Goal: Task Accomplishment & Management: Manage account settings

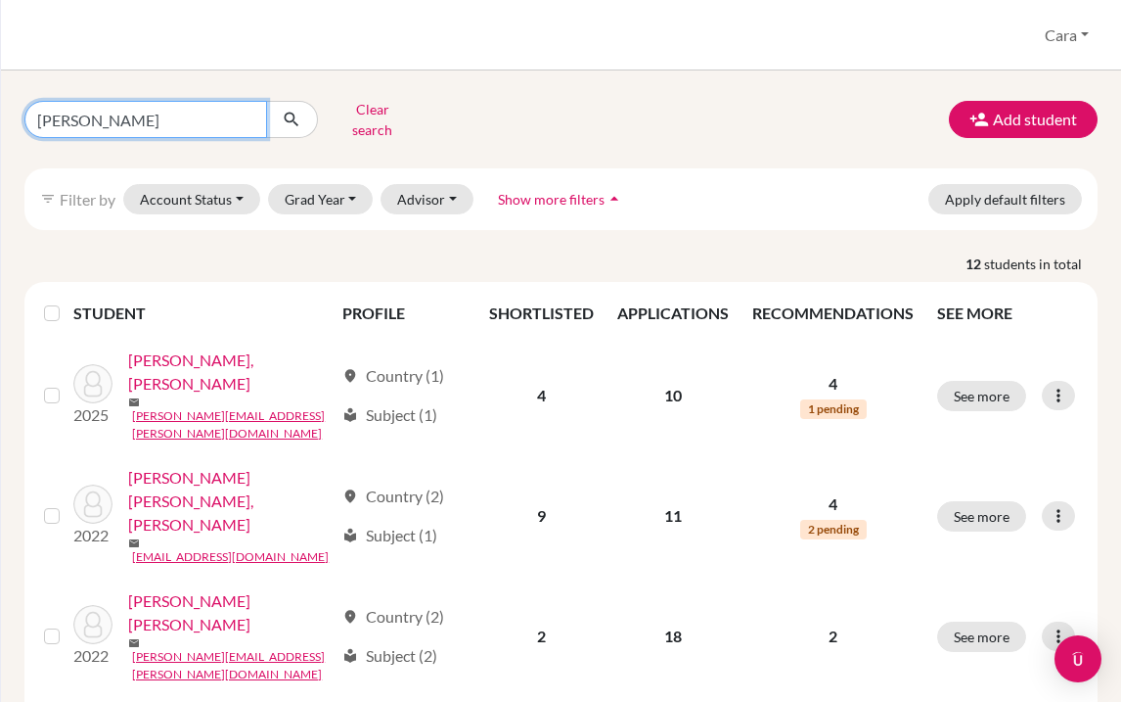
click at [223, 119] on input "Miguel" at bounding box center [145, 119] width 243 height 37
click at [94, 120] on input "Miguel" at bounding box center [145, 119] width 243 height 37
type input "lin"
click button "submit" at bounding box center [292, 119] width 52 height 37
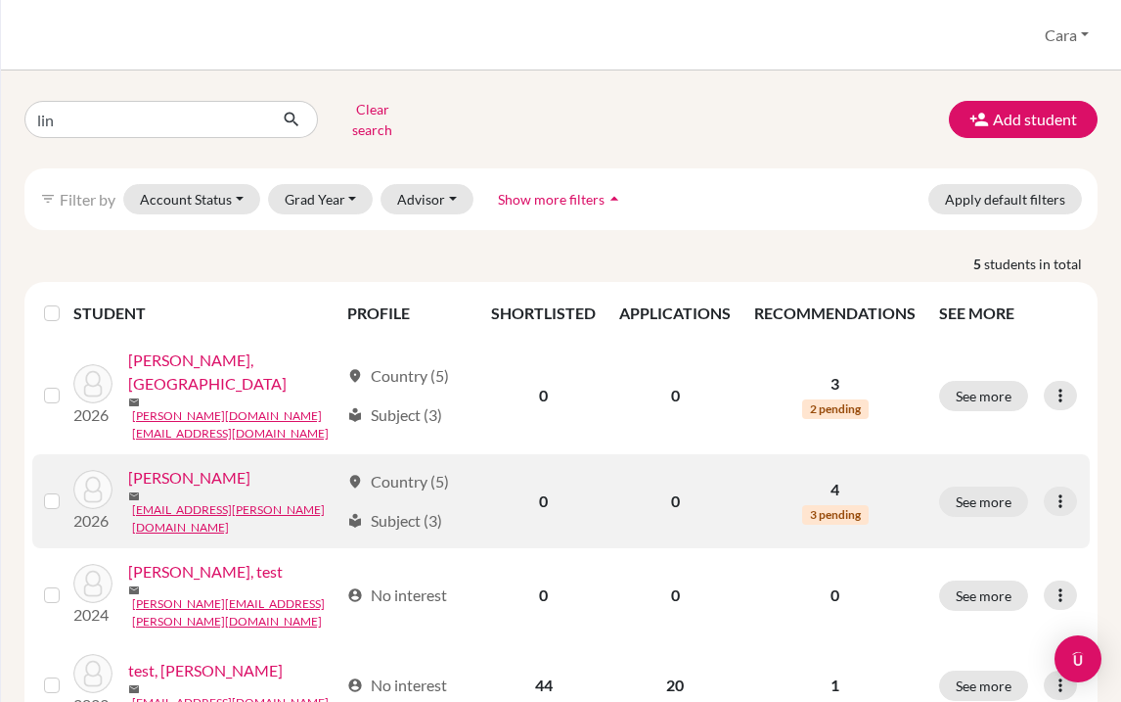
click at [163, 466] on link "Lin, Krisha" at bounding box center [189, 477] width 122 height 23
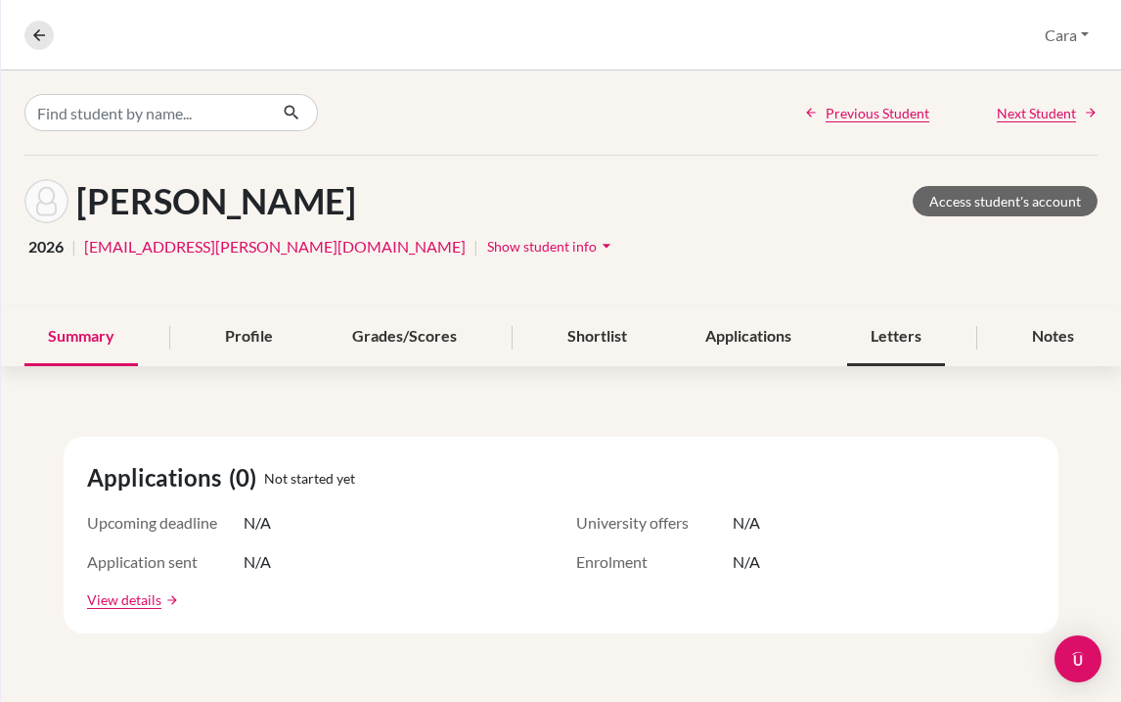
click at [942, 321] on div "Letters" at bounding box center [896, 337] width 98 height 58
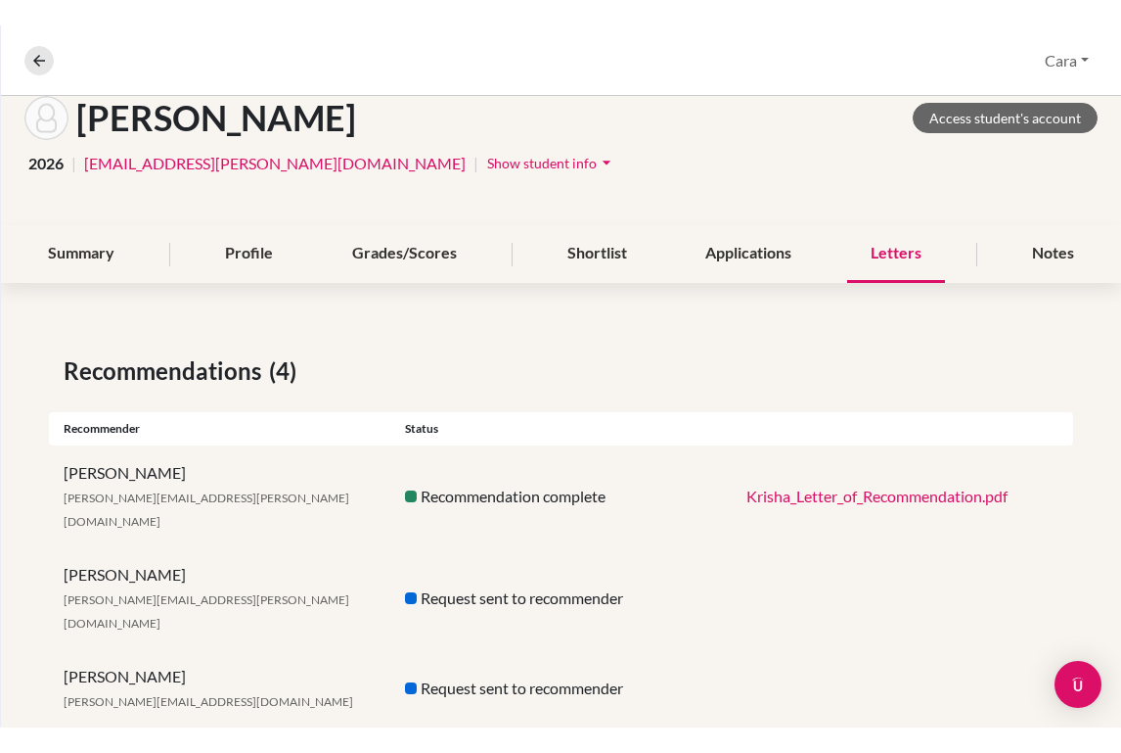
scroll to position [187, 0]
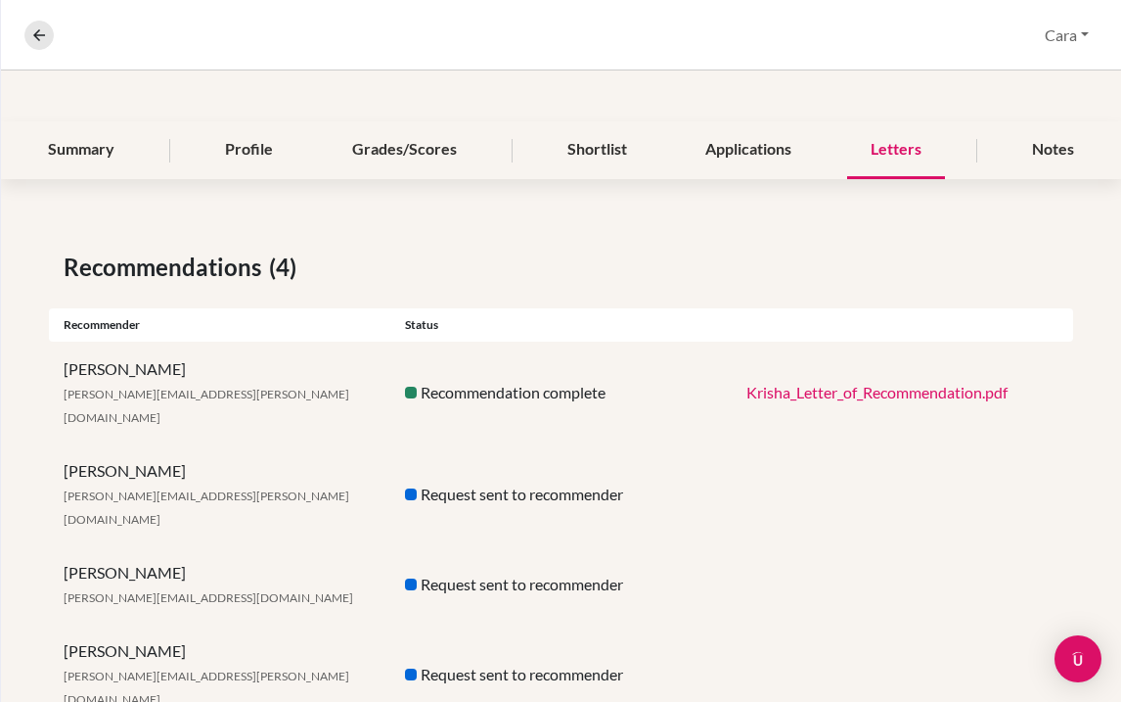
click at [734, 381] on div "Krisha_Letter_of_Recommendation.pdf" at bounding box center [903, 392] width 342 height 23
click at [765, 383] on link "Krisha_Letter_of_Recommendation.pdf" at bounding box center [877, 392] width 261 height 19
click at [864, 384] on link "Krisha_Letter_of_Recommendation.pdf" at bounding box center [877, 392] width 261 height 19
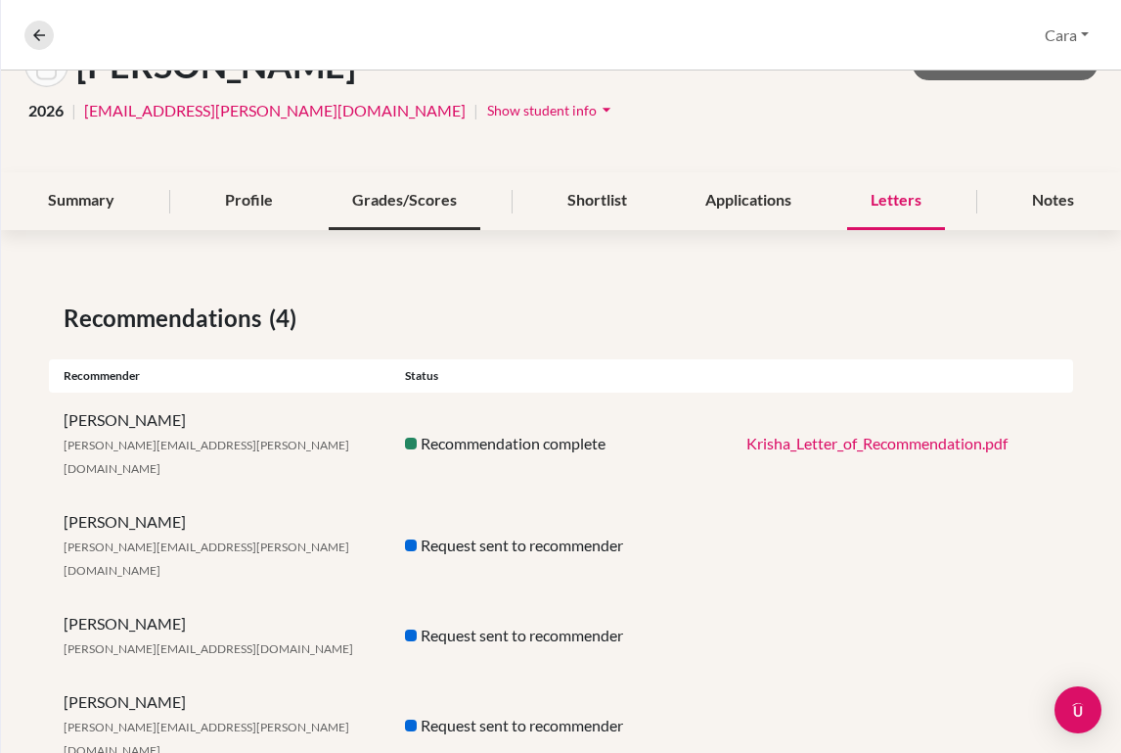
scroll to position [0, 0]
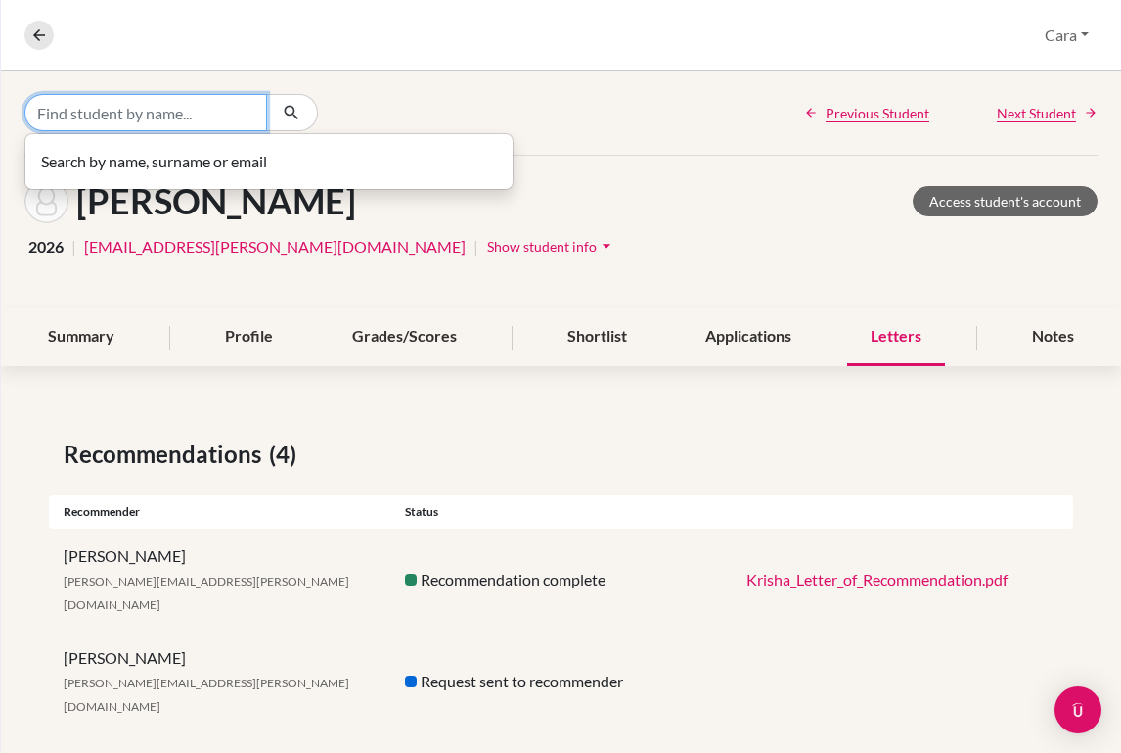
click at [135, 96] on input "Find student by name..." at bounding box center [145, 112] width 243 height 37
type input "safie"
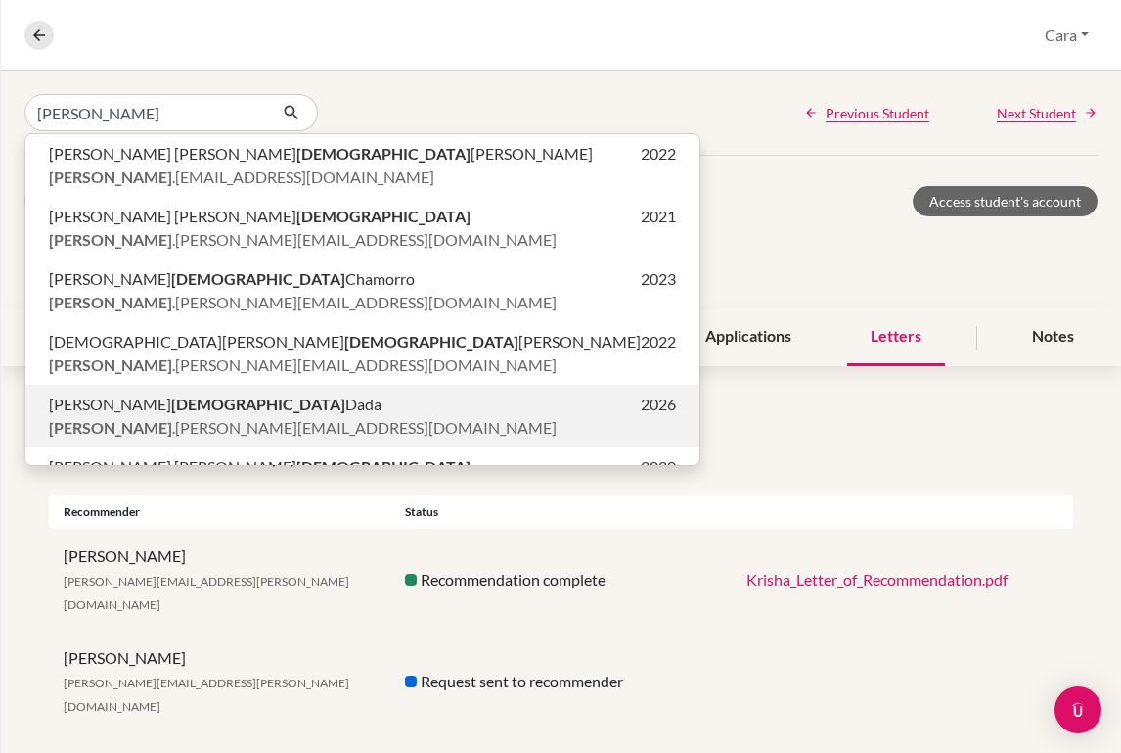
click at [160, 408] on span "Federico Safie Dada" at bounding box center [215, 403] width 333 height 23
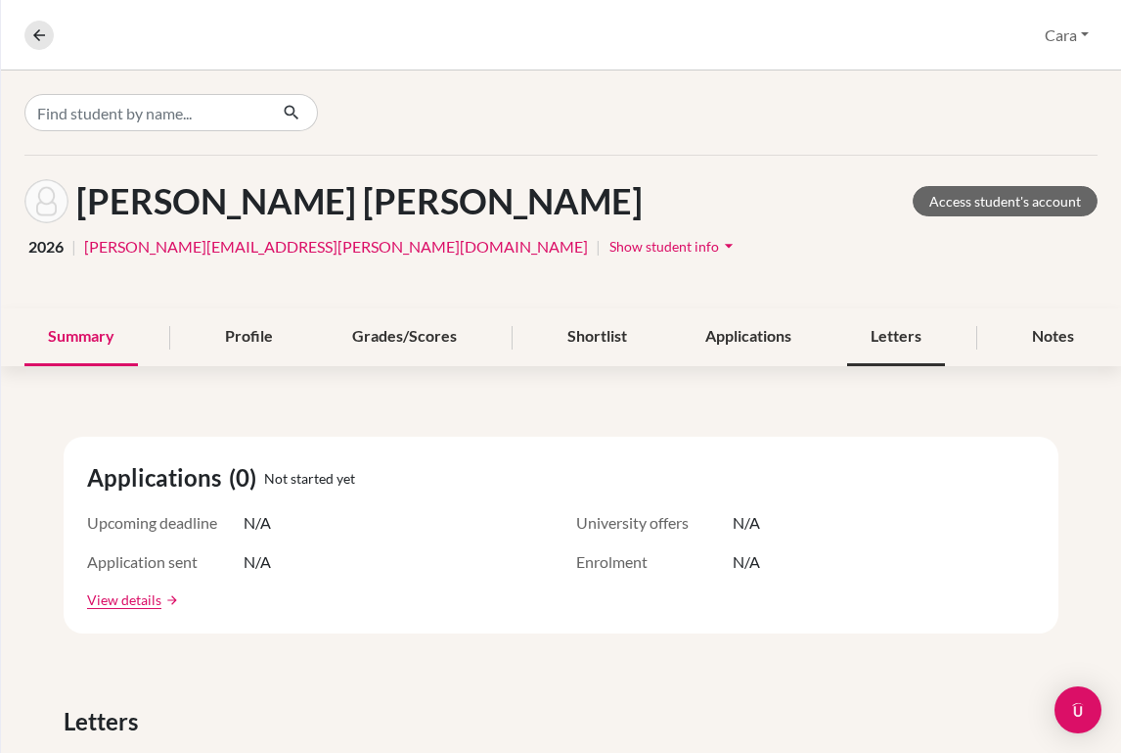
click at [897, 350] on div "Letters" at bounding box center [896, 337] width 98 height 58
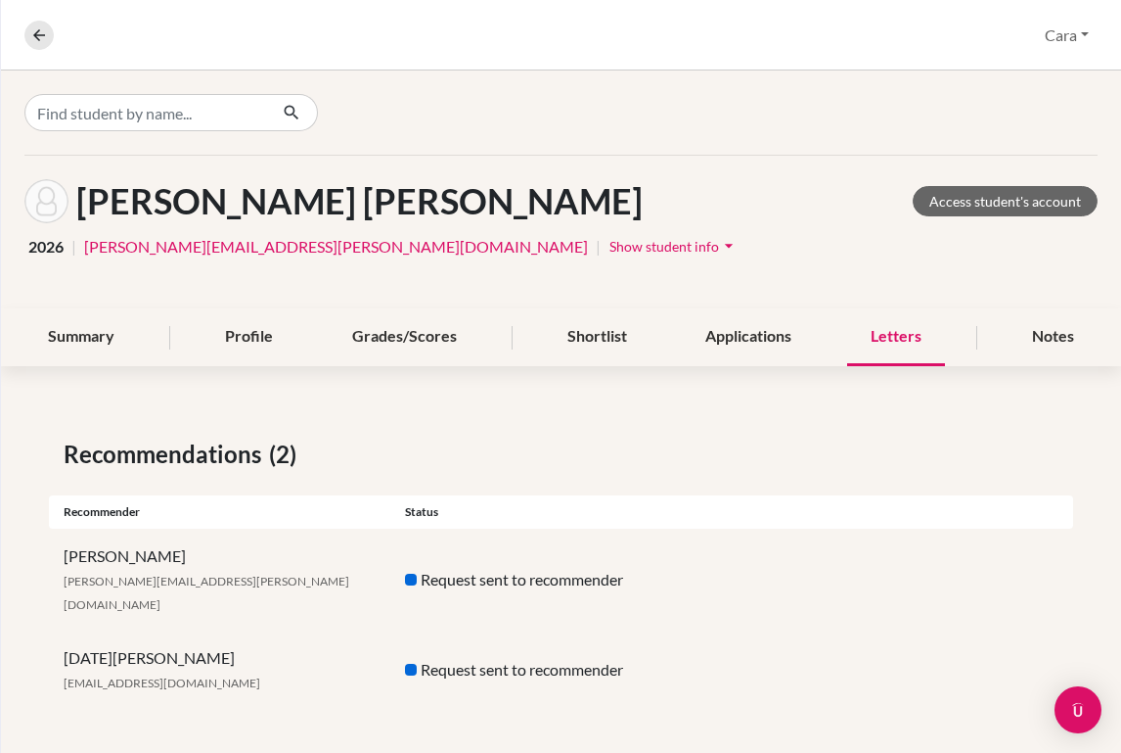
drag, startPoint x: 58, startPoint y: 556, endPoint x: 193, endPoint y: 563, distance: 135.2
click at [193, 563] on div "Marjorie Barnes barnes.marjorie@amschool.edu.sv" at bounding box center [220, 579] width 342 height 70
click at [191, 646] on div "Lucia Alfaro luciaalfarollort@gmail.com" at bounding box center [220, 669] width 342 height 47
drag, startPoint x: 191, startPoint y: 631, endPoint x: 132, endPoint y: 618, distance: 60.1
click at [132, 630] on div "Lucia Alfaro luciaalfarollort@gmail.com Request sent to recommender" at bounding box center [561, 669] width 1025 height 78
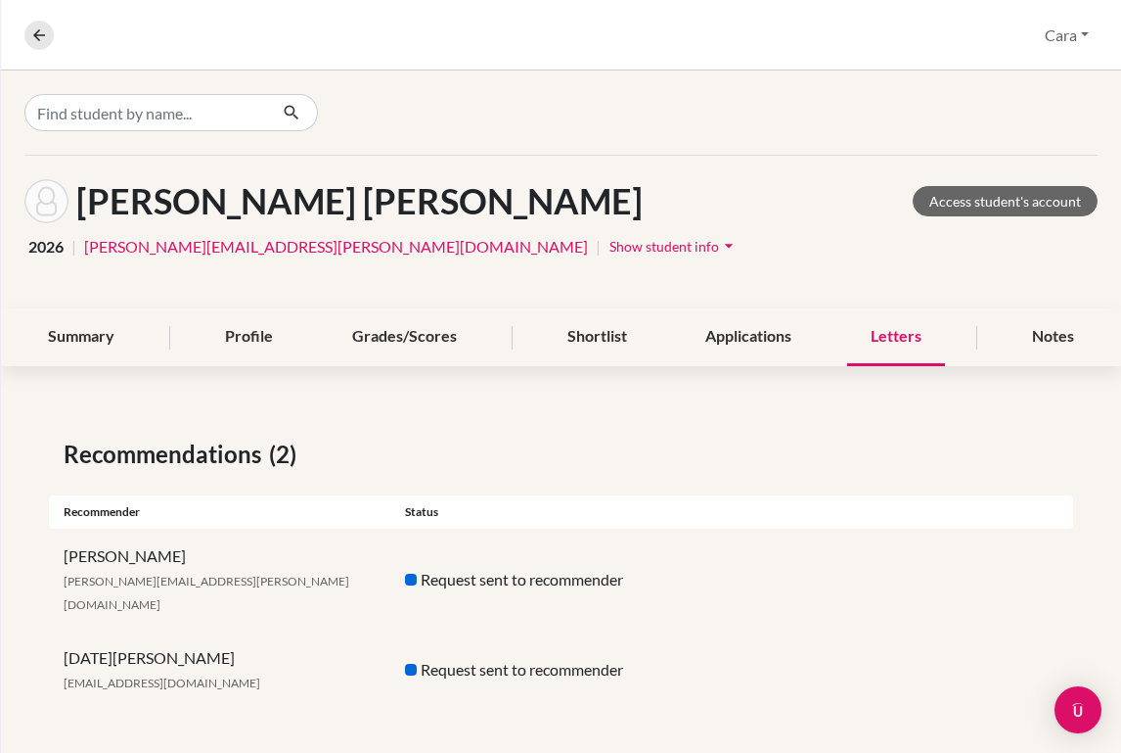
click at [176, 646] on div "Lucia Alfaro luciaalfarollort@gmail.com" at bounding box center [220, 669] width 342 height 47
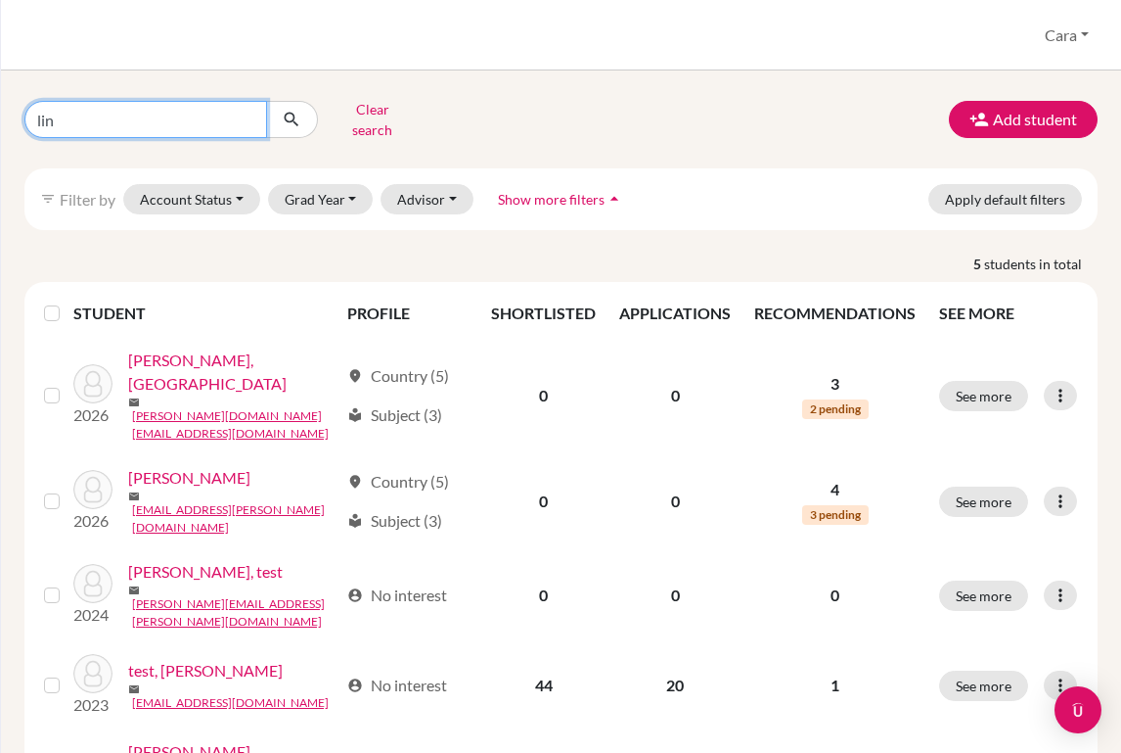
click at [189, 118] on input "lin" at bounding box center [145, 119] width 243 height 37
type input "safie"
click button "submit" at bounding box center [292, 119] width 52 height 37
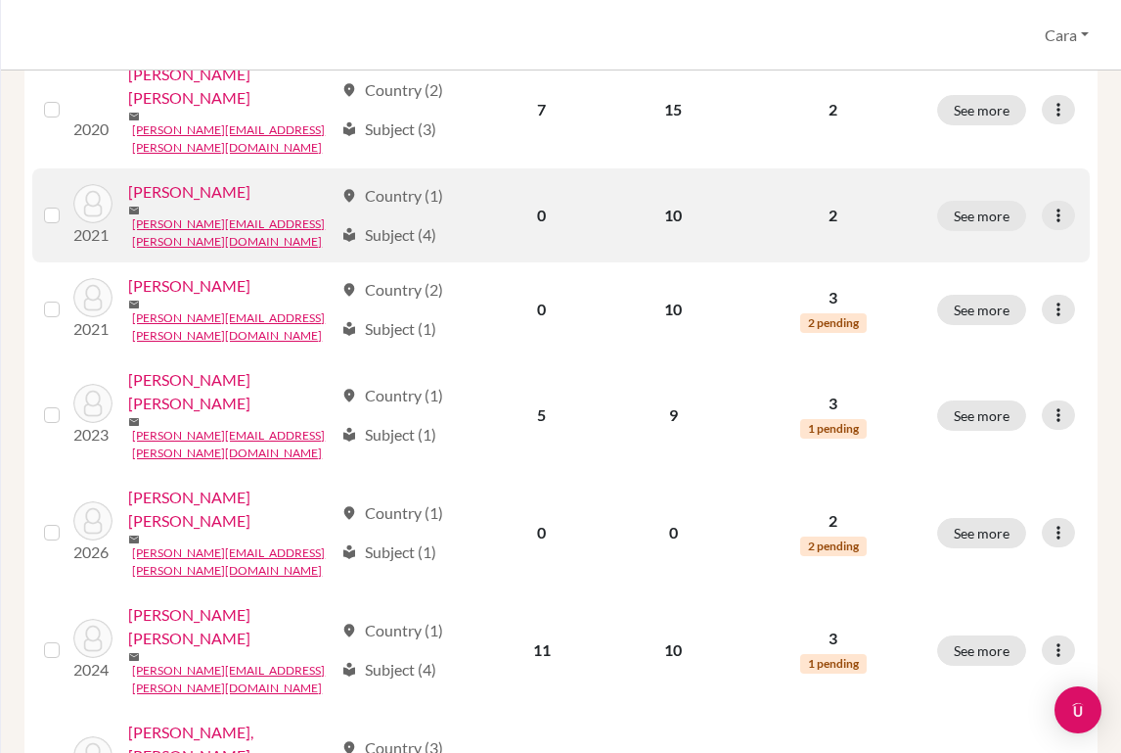
scroll to position [421, 0]
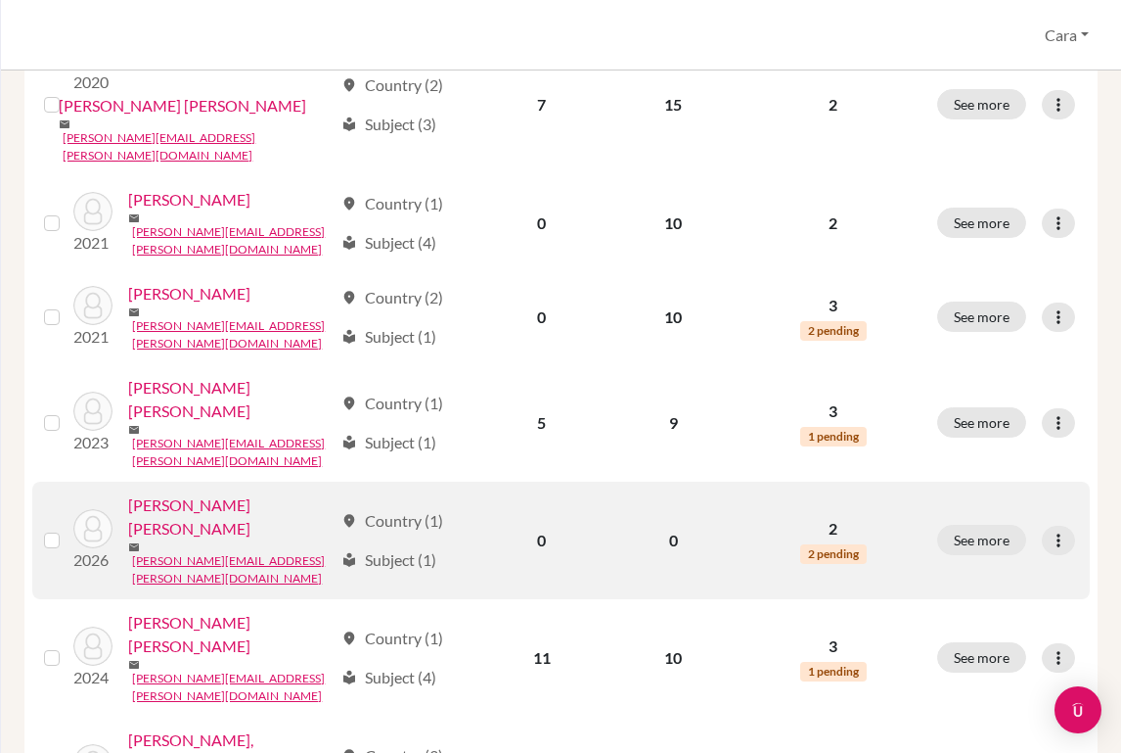
click at [224, 493] on link "[PERSON_NAME] [PERSON_NAME]" at bounding box center [230, 516] width 205 height 47
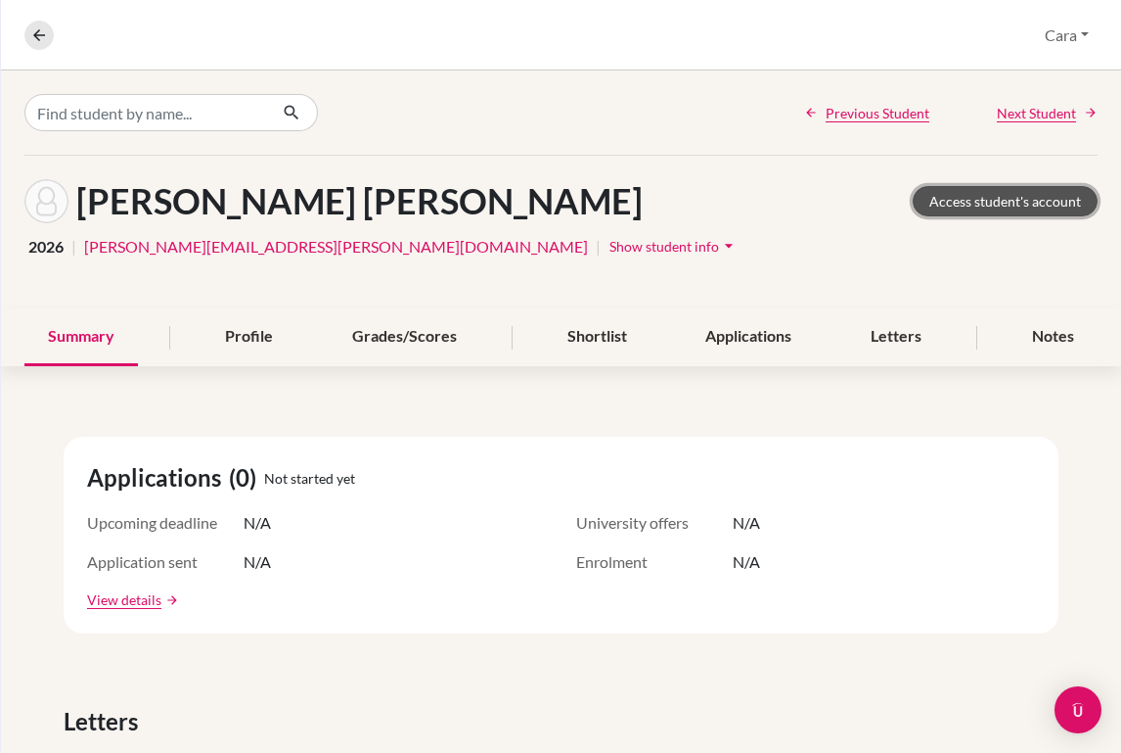
click at [980, 194] on link "Access student's account" at bounding box center [1005, 201] width 185 height 30
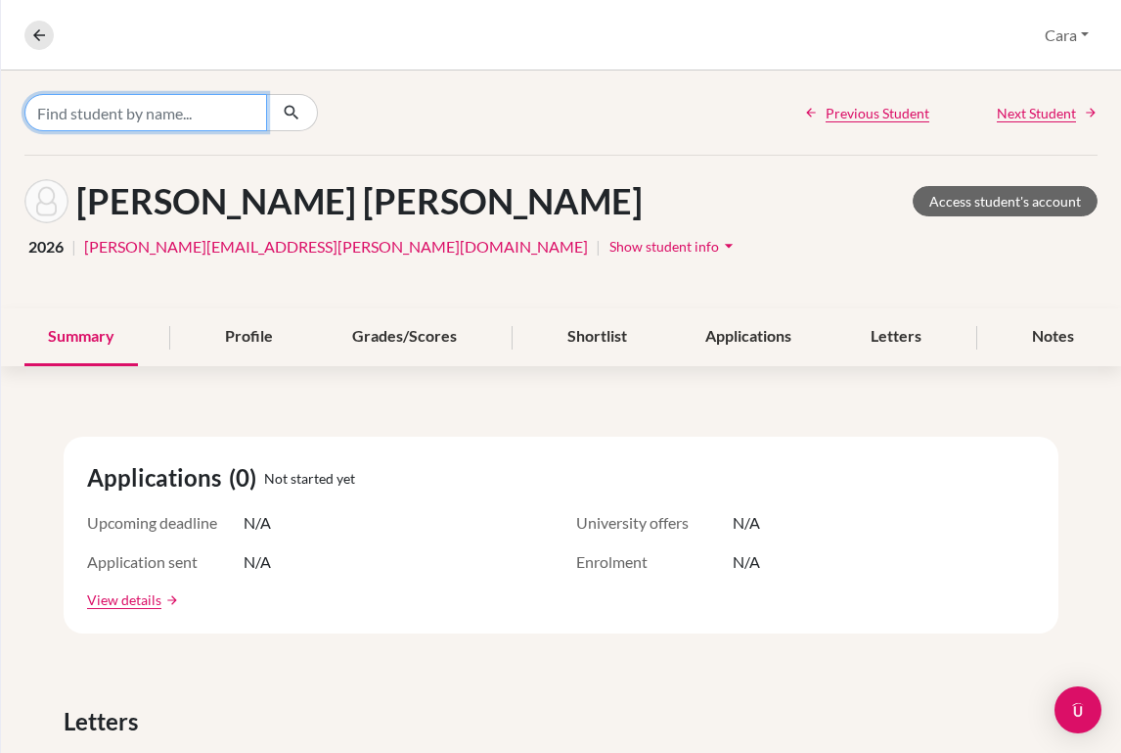
click at [260, 114] on input "Find student by name..." at bounding box center [145, 112] width 243 height 37
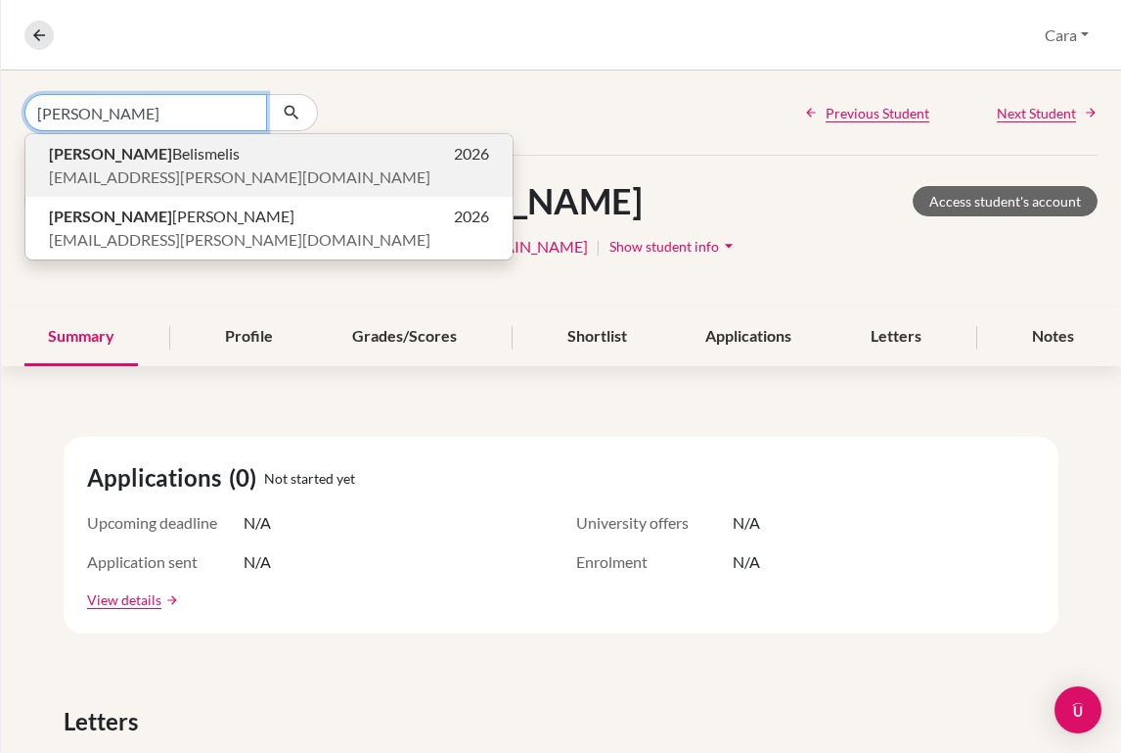
type input "[PERSON_NAME]"
click at [260, 152] on p "Valeria Sol Belismelis 2026" at bounding box center [269, 153] width 440 height 23
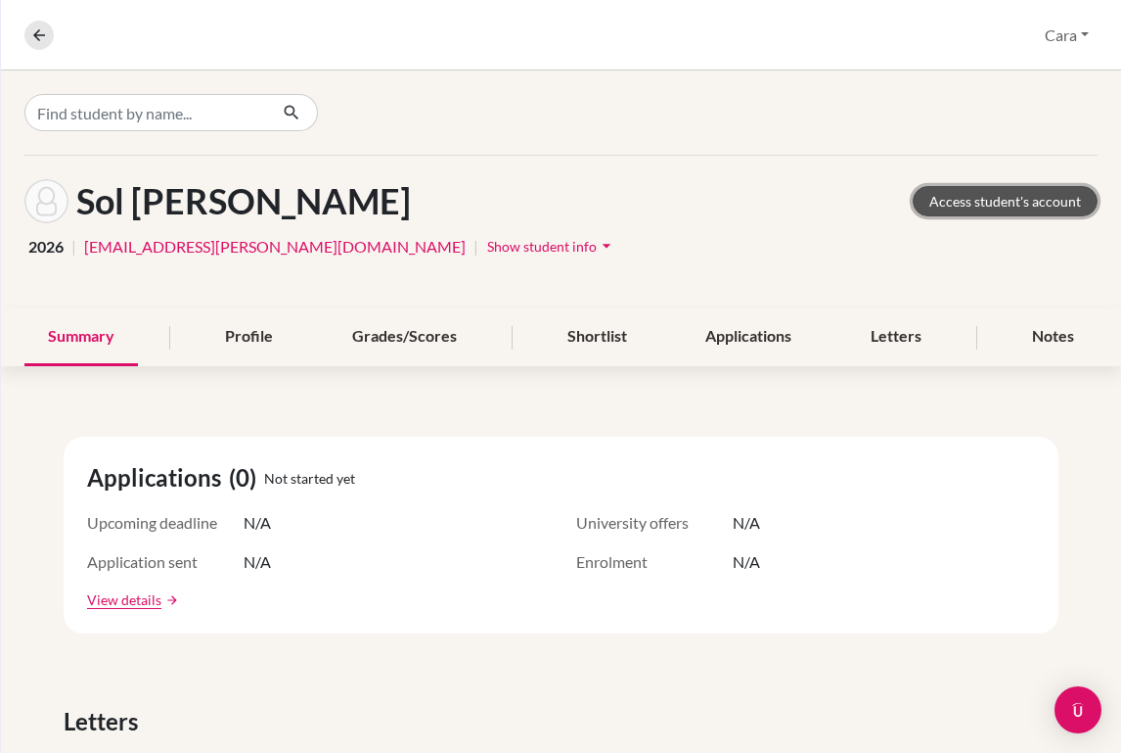
click at [929, 205] on link "Access student's account" at bounding box center [1005, 201] width 185 height 30
